Goal: Use online tool/utility

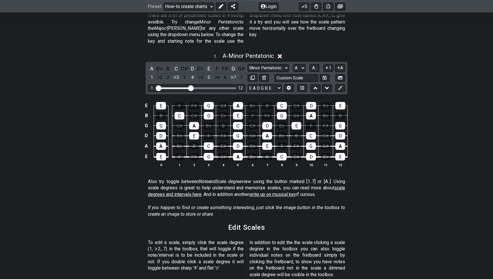
scroll to position [158, 0]
click at [190, 88] on input "Visible fret range" at bounding box center [196, 88] width 81 height 0
click at [266, 64] on select "Minor Pentatonic New Scale Minor Pentatonic Major Pentatonic Minor Blues Major …" at bounding box center [267, 68] width 41 height 8
click at [298, 74] on input "text" at bounding box center [296, 78] width 44 height 8
click at [299, 74] on input "text" at bounding box center [296, 78] width 44 height 8
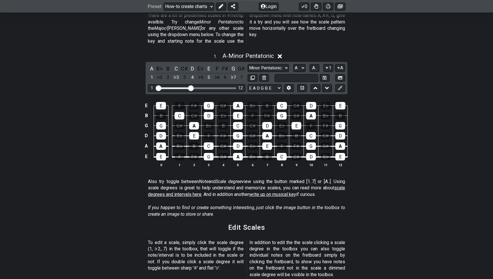
type input "Custom Scale"
click at [392, 95] on div "E E F F♯ G G♯ A B♭ B C C♯ D E♭ E B B C C♯ D E♭ E F F♯ G G♯ A B♭ B G G G♯ A B♭ B…" at bounding box center [246, 135] width 493 height 80
click at [152, 65] on div "A" at bounding box center [151, 69] width 7 height 8
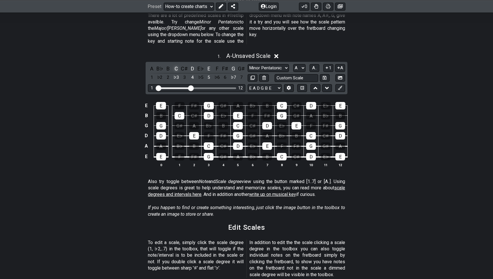
click at [175, 65] on div "C" at bounding box center [175, 69] width 7 height 8
click at [195, 65] on div "D" at bounding box center [192, 69] width 7 height 8
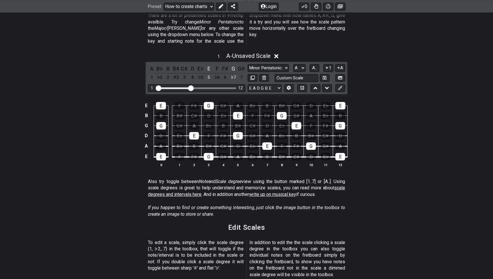
click at [213, 65] on div "A B♭ B B♯ C♯ D E♭ E F F♯ G G♯ 1 ♭2 2 ♯2 3 4 ♭5 5 ♭6 6 ♭7 7" at bounding box center [196, 73] width 97 height 17
click at [211, 65] on div "E" at bounding box center [208, 69] width 7 height 8
click at [233, 65] on div "G" at bounding box center [232, 69] width 7 height 8
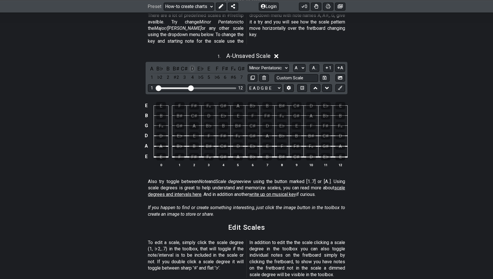
click at [190, 65] on div "D" at bounding box center [192, 69] width 7 height 8
click at [253, 132] on div "G♯" at bounding box center [252, 135] width 10 height 7
click at [253, 122] on div "C♯" at bounding box center [252, 125] width 10 height 7
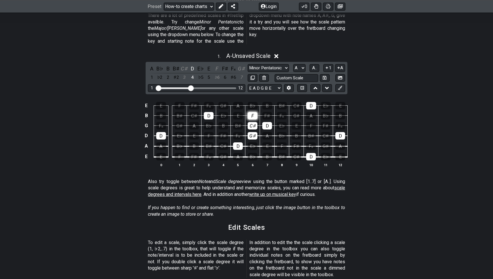
click at [254, 112] on div "F" at bounding box center [252, 115] width 10 height 7
click at [184, 65] on div "C♯" at bounding box center [183, 69] width 7 height 8
click at [215, 65] on div "F" at bounding box center [216, 69] width 7 height 8
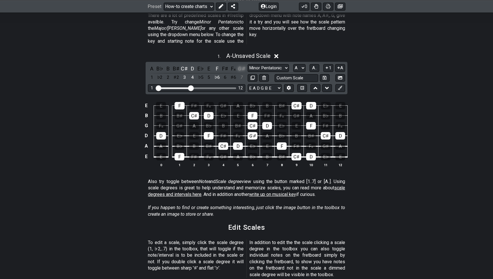
click at [241, 65] on div "G♯" at bounding box center [241, 69] width 7 height 8
click at [299, 64] on select "A♭ A A♯ B♭ B C C♯ D♭ D D♯ E♭ E F F♯ G♭ G G♯" at bounding box center [299, 68] width 12 height 8
click at [293, 64] on select "A♭ A A♯ B♭ B C C♯ D♭ D D♯ E♭ E F F♯ G♭ G G♯" at bounding box center [299, 68] width 12 height 8
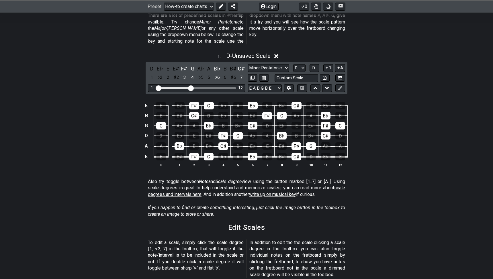
click at [370, 100] on div "E E E♯ F♯ G A♭ A B♭ B B♯ C♯ D E♭ E B B B♯ C♯ D E♭ E E♯ F♯ G A♭ A B♭ B G G A♭ A …" at bounding box center [246, 135] width 493 height 80
click at [236, 142] on div "D" at bounding box center [238, 145] width 10 height 7
click at [192, 65] on div "G" at bounding box center [192, 69] width 7 height 8
click at [187, 65] on div "F♯" at bounding box center [183, 69] width 7 height 8
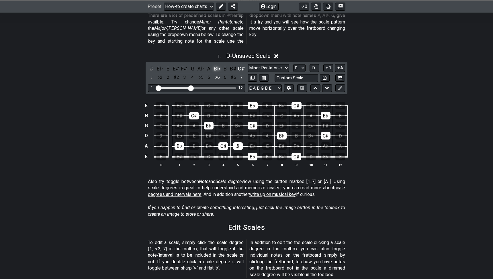
click at [217, 65] on div "B♭" at bounding box center [216, 69] width 7 height 8
click at [243, 65] on div "C♯" at bounding box center [241, 69] width 7 height 8
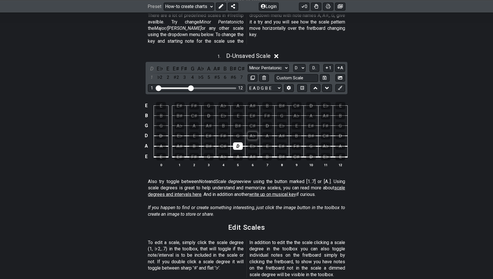
click at [252, 132] on div "A♭" at bounding box center [252, 135] width 10 height 7
click at [253, 122] on div "C♯" at bounding box center [252, 125] width 10 height 7
click at [253, 112] on div "E♯" at bounding box center [252, 115] width 10 height 7
click at [154, 65] on div "D" at bounding box center [151, 69] width 7 height 8
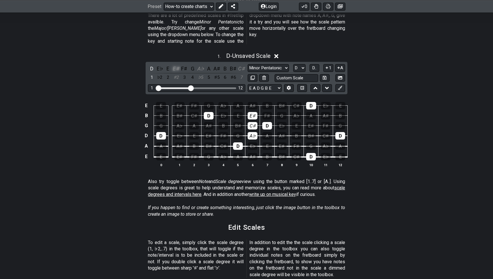
click at [177, 65] on div "E♯" at bounding box center [175, 69] width 7 height 8
click at [201, 65] on div "A♭" at bounding box center [200, 69] width 7 height 8
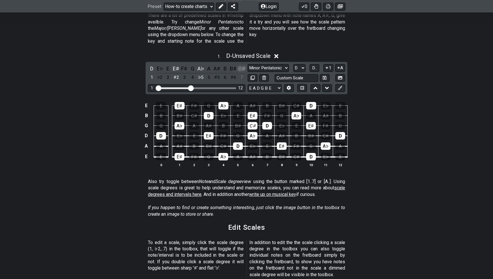
click at [241, 65] on div "C♯" at bounding box center [241, 69] width 7 height 8
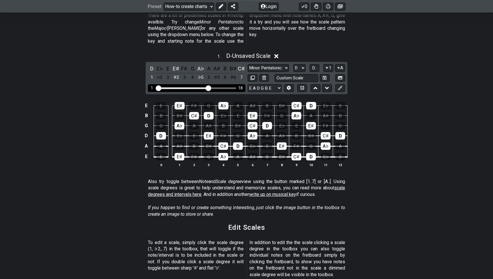
drag, startPoint x: 191, startPoint y: 81, endPoint x: 207, endPoint y: 80, distance: 15.8
click at [207, 88] on input "Visible fret range" at bounding box center [196, 88] width 81 height 0
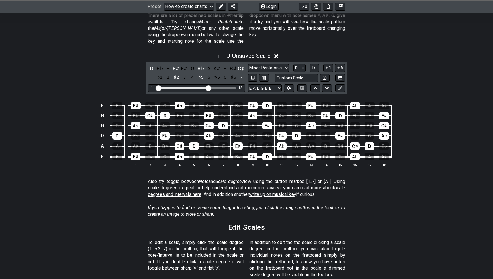
click at [391, 72] on div "1 . D - Unsaved Scale D E♭ E E♯ F♯ G A♭ A A♯ B B♯ C♯ 1 ♭2 2 ♯2 3 4 ♭5 5 ♯5 6 ♯6…" at bounding box center [246, 112] width 493 height 126
click at [315, 65] on span "D.." at bounding box center [314, 67] width 4 height 5
click at [313, 65] on span "1..7" at bounding box center [314, 67] width 7 height 5
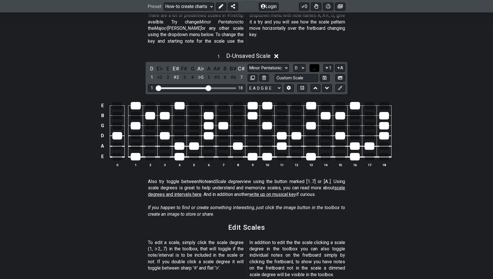
click at [313, 65] on span "..." at bounding box center [314, 67] width 3 height 5
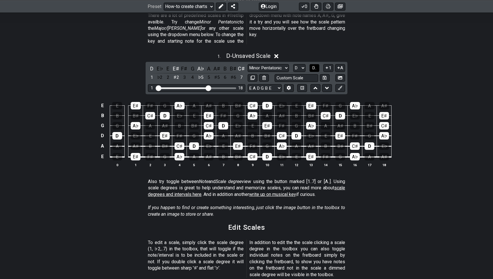
click at [313, 65] on span "D.." at bounding box center [314, 67] width 4 height 5
click at [313, 65] on span "1..7" at bounding box center [314, 67] width 7 height 5
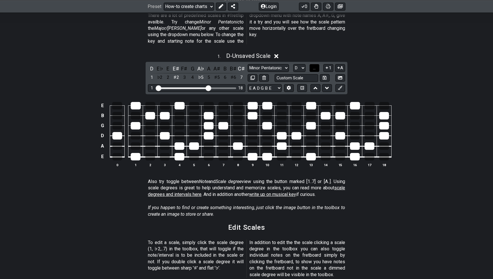
click at [313, 65] on span "..." at bounding box center [314, 67] width 3 height 5
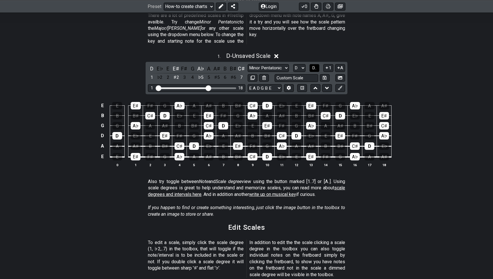
click at [313, 65] on span "D.." at bounding box center [314, 67] width 4 height 5
click at [313, 65] on span "1..7" at bounding box center [314, 67] width 7 height 5
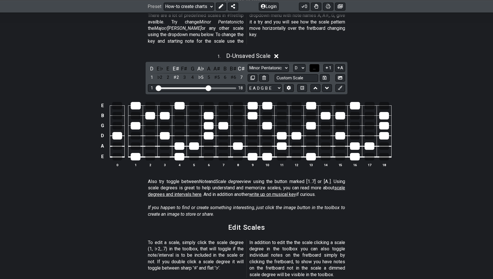
click at [313, 65] on span "..." at bounding box center [314, 67] width 3 height 5
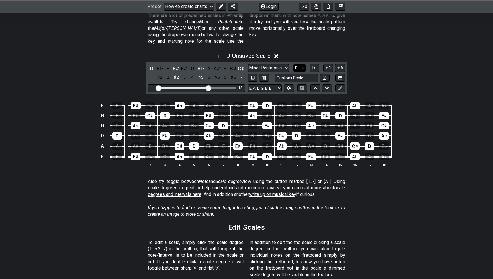
click at [302, 64] on select "A♭ A A♯ B♭ B C C♯ D♭ D D♯ E♭ E F F♯ G♭ G G♯" at bounding box center [299, 68] width 12 height 8
click at [293, 64] on select "A♭ A A♯ B♭ B C C♯ D♭ D D♯ E♭ E F F♯ G♭ G G♯" at bounding box center [299, 68] width 12 height 8
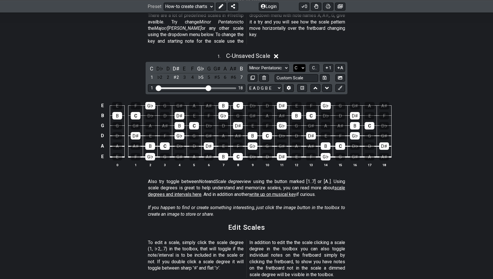
click at [299, 64] on select "A♭ A A♯ B♭ B C C♯ D♭ D D♯ E♭ E F F♯ G♭ G G♯" at bounding box center [299, 68] width 12 height 8
select select "D"
click at [293, 64] on select "A♭ A A♯ B♭ B C C♯ D♭ D D♯ E♭ E F F♯ G♭ G G♯" at bounding box center [299, 68] width 12 height 8
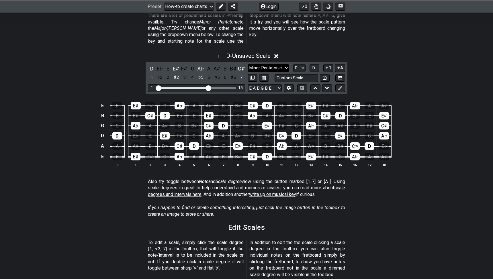
click at [276, 64] on select "Minor Pentatonic New Scale Minor Pentatonic Major Pentatonic Minor Blues Major …" at bounding box center [267, 68] width 41 height 8
select select "New Scale"
click at [247, 64] on select "Minor Pentatonic New Scale Minor Pentatonic Major Pentatonic Minor Blues Major …" at bounding box center [267, 68] width 41 height 8
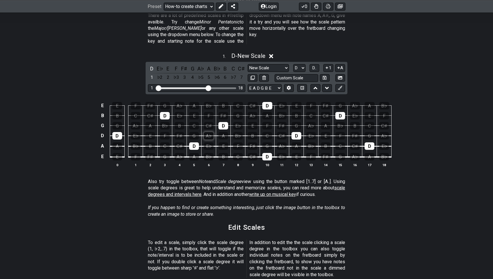
click at [209, 132] on div "A♭" at bounding box center [209, 135] width 10 height 7
click at [212, 122] on div "C♯" at bounding box center [209, 125] width 10 height 7
click at [212, 112] on div "F" at bounding box center [209, 115] width 10 height 7
click at [179, 65] on div "F" at bounding box center [175, 69] width 7 height 8
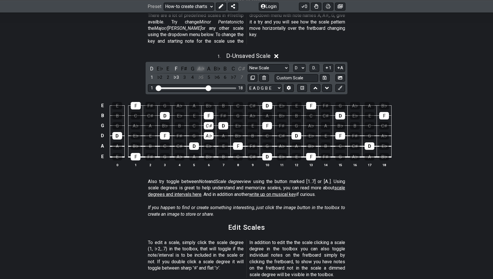
click at [202, 65] on div "A♭" at bounding box center [200, 69] width 7 height 8
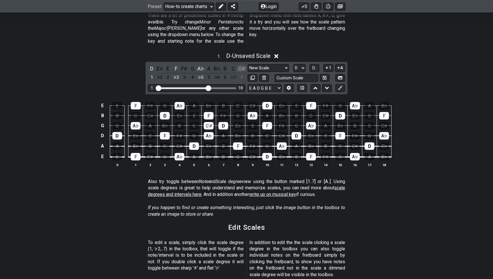
click at [243, 65] on div "C♯" at bounding box center [241, 69] width 7 height 8
